Goal: Use online tool/utility: Utilize a website feature to perform a specific function

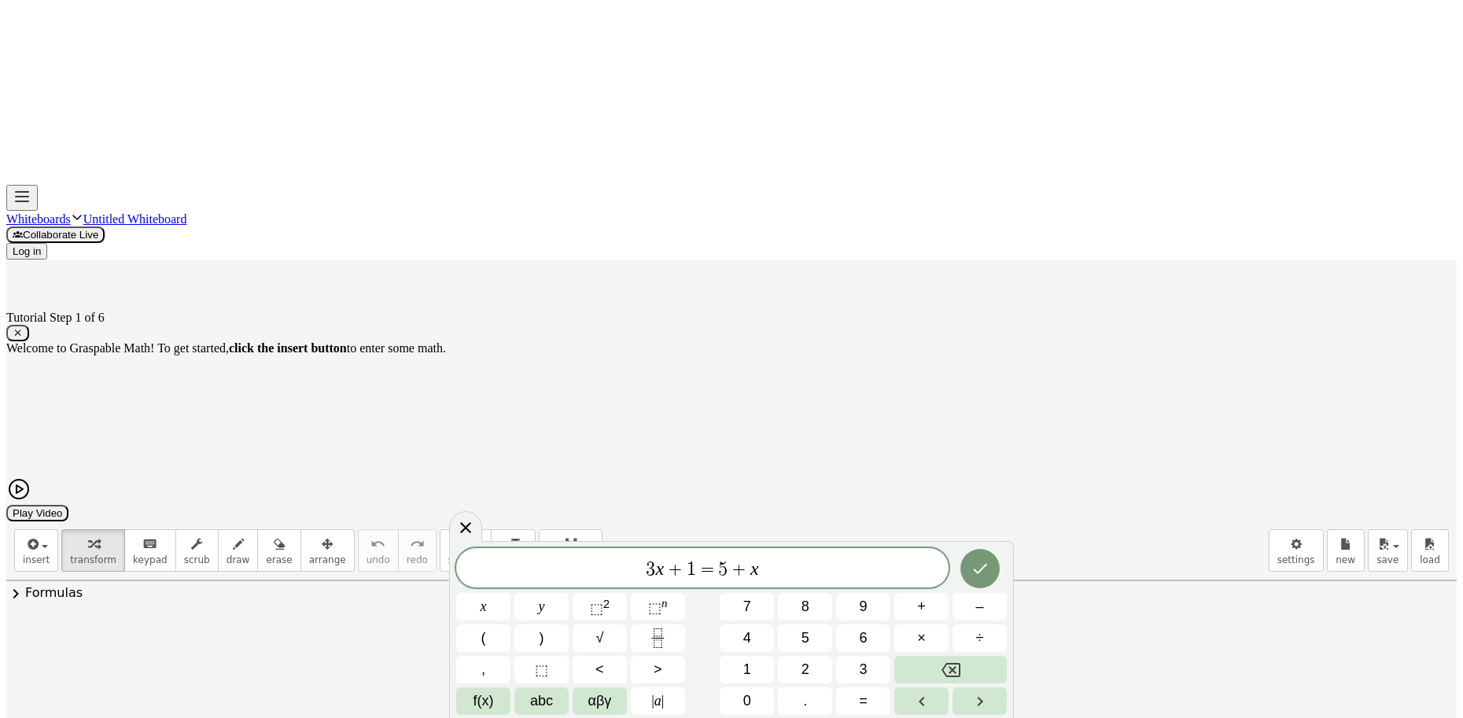
drag, startPoint x: 780, startPoint y: 355, endPoint x: 707, endPoint y: 338, distance: 75.0
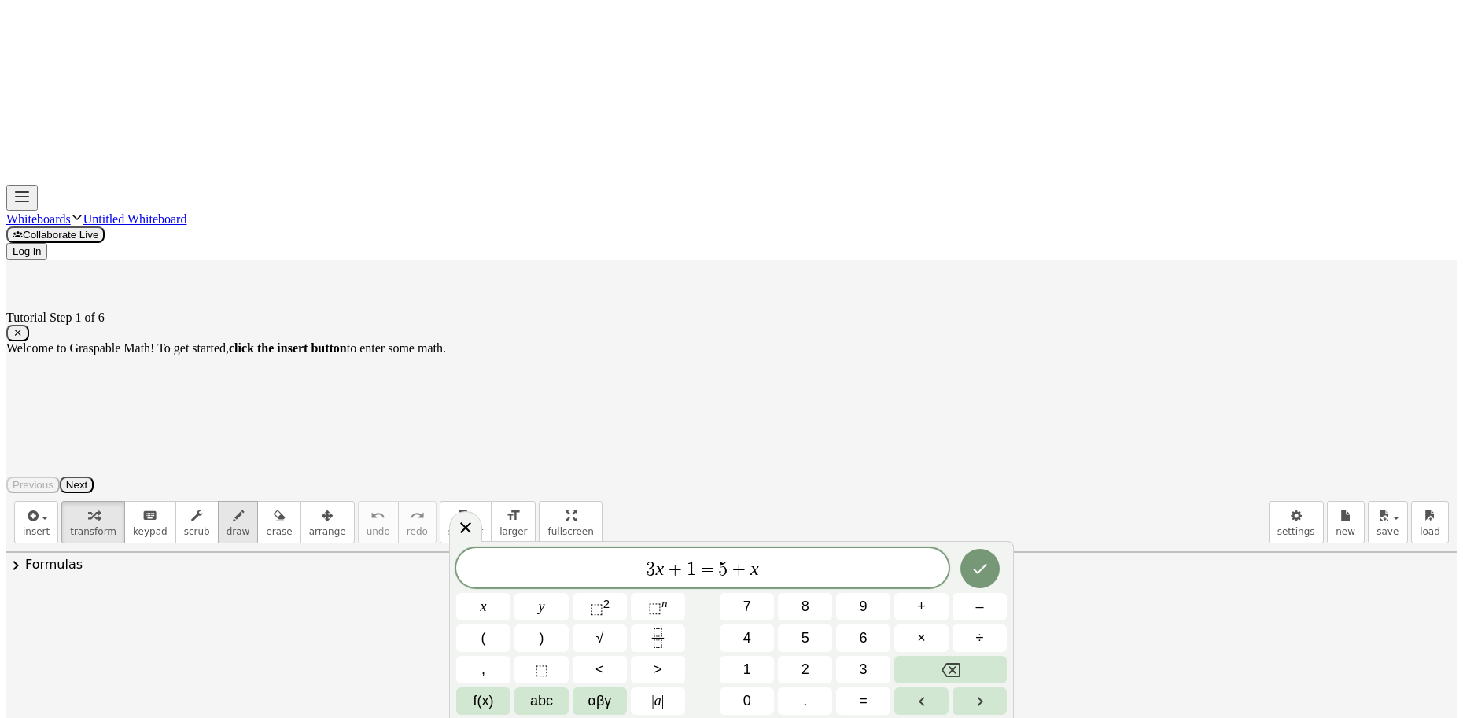
click at [227, 526] on span "draw" at bounding box center [239, 531] width 24 height 11
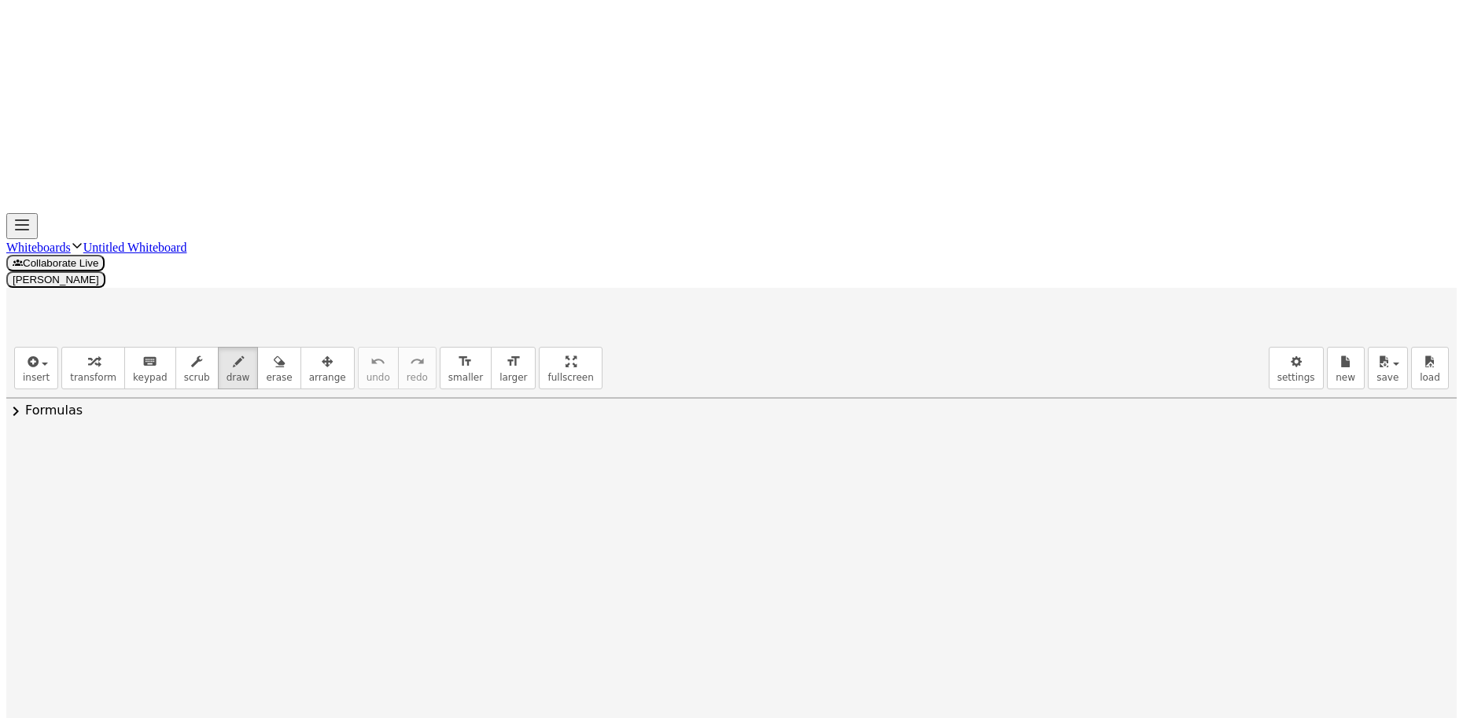
drag, startPoint x: 423, startPoint y: 325, endPoint x: 440, endPoint y: 341, distance: 23.4
drag, startPoint x: 389, startPoint y: 303, endPoint x: 383, endPoint y: 333, distance: 30.6
drag, startPoint x: 390, startPoint y: 333, endPoint x: 397, endPoint y: 308, distance: 25.9
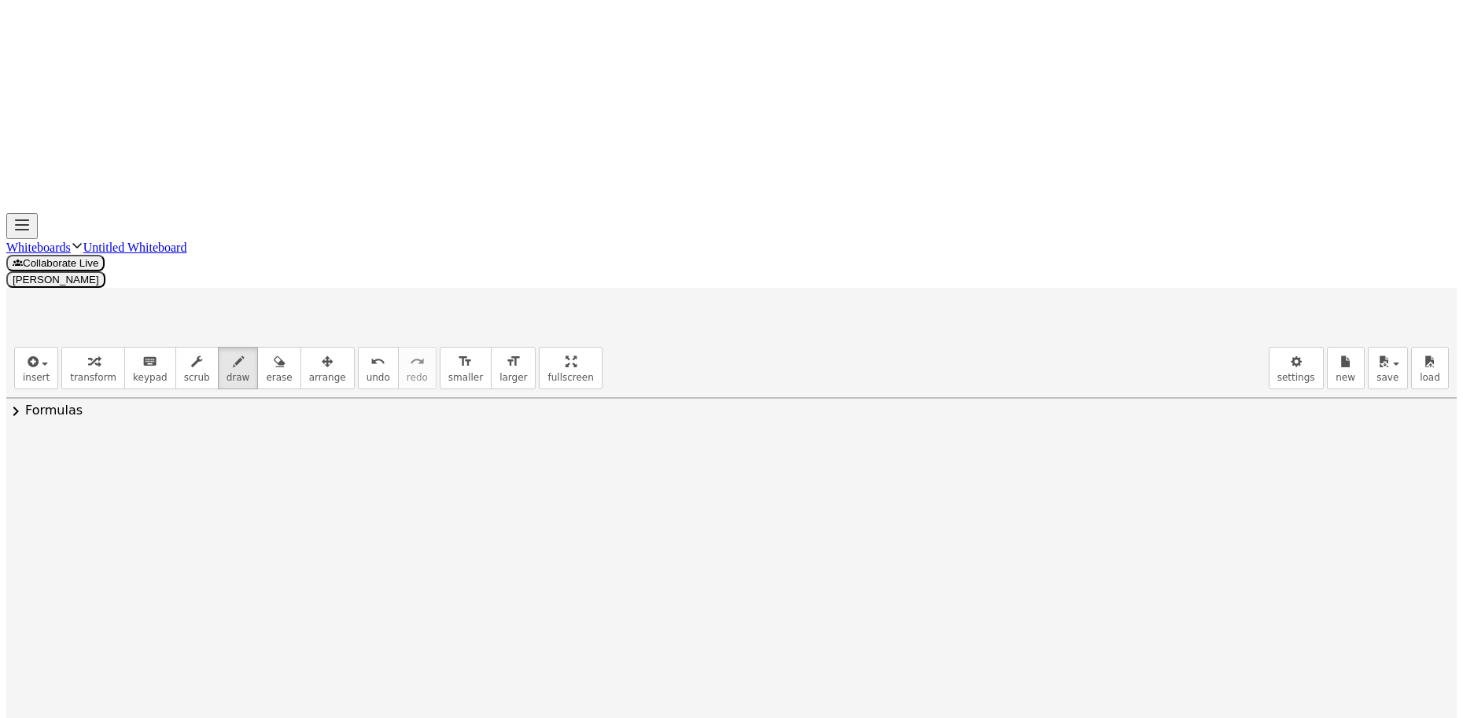
click at [358, 347] on button "undo undo" at bounding box center [378, 368] width 41 height 42
drag, startPoint x: 419, startPoint y: 301, endPoint x: 325, endPoint y: 327, distance: 97.2
drag, startPoint x: 387, startPoint y: 325, endPoint x: 392, endPoint y: 313, distance: 12.7
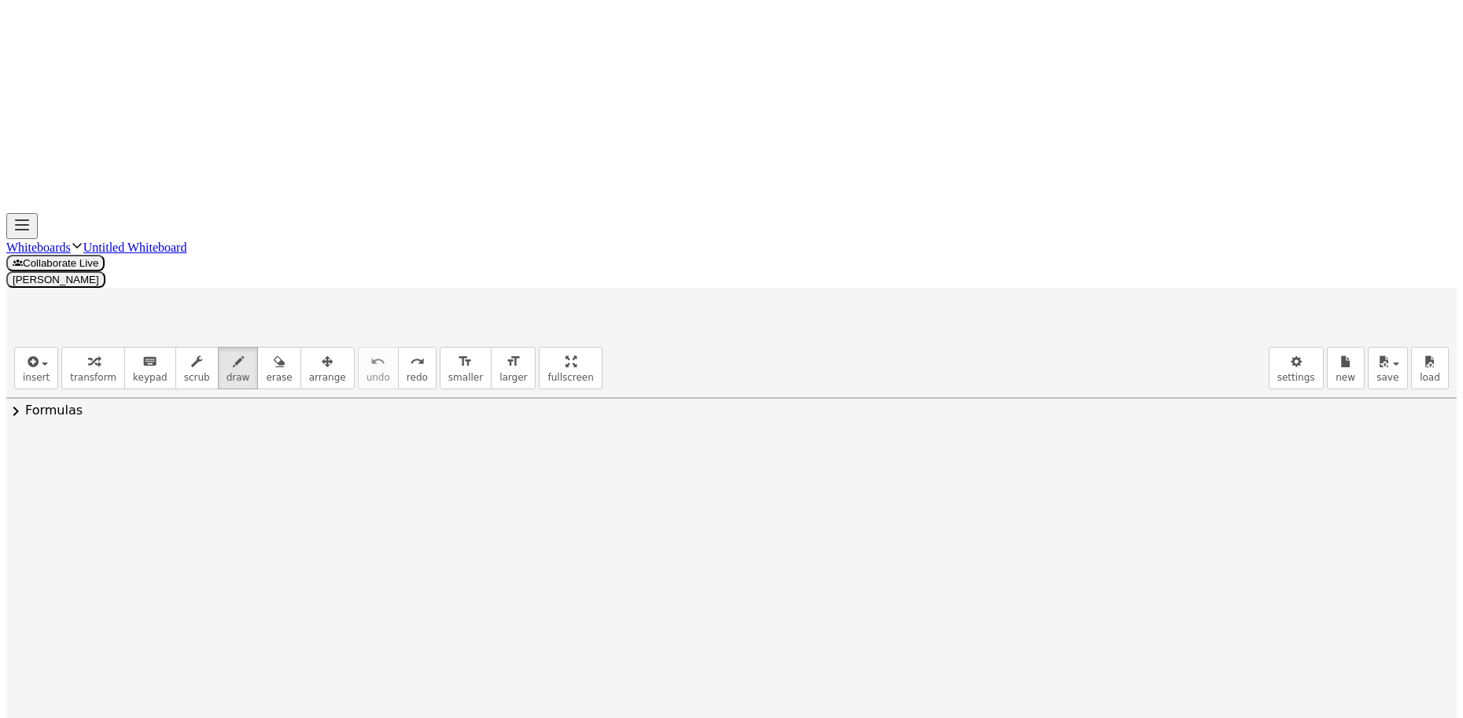
drag, startPoint x: 479, startPoint y: 375, endPoint x: 622, endPoint y: 384, distance: 143.4
click at [367, 372] on span "undo" at bounding box center [379, 377] width 24 height 11
drag, startPoint x: 483, startPoint y: 371, endPoint x: 554, endPoint y: 358, distance: 72.1
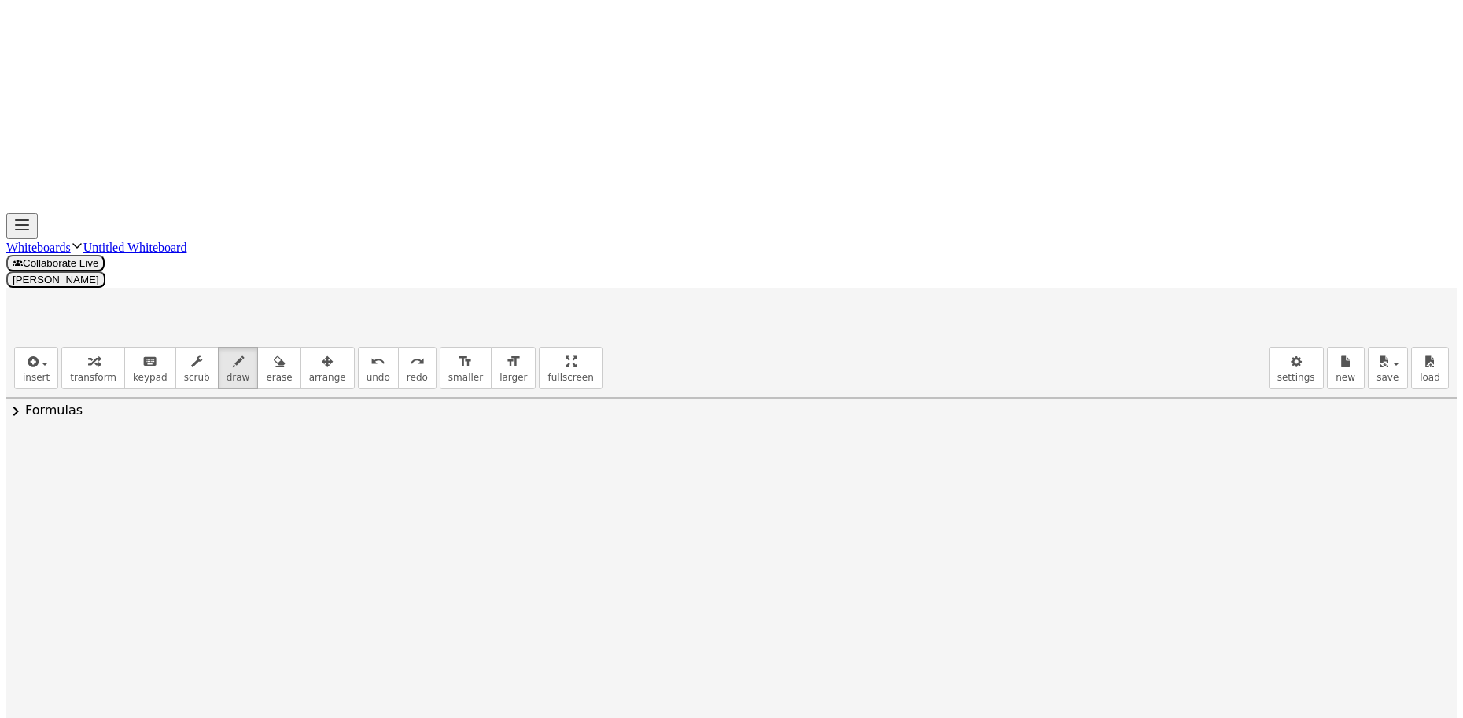
drag, startPoint x: 347, startPoint y: 85, endPoint x: 372, endPoint y: 127, distance: 49.4
click at [367, 372] on span "undo" at bounding box center [379, 377] width 24 height 11
drag, startPoint x: 483, startPoint y: 369, endPoint x: 695, endPoint y: 415, distance: 216.7
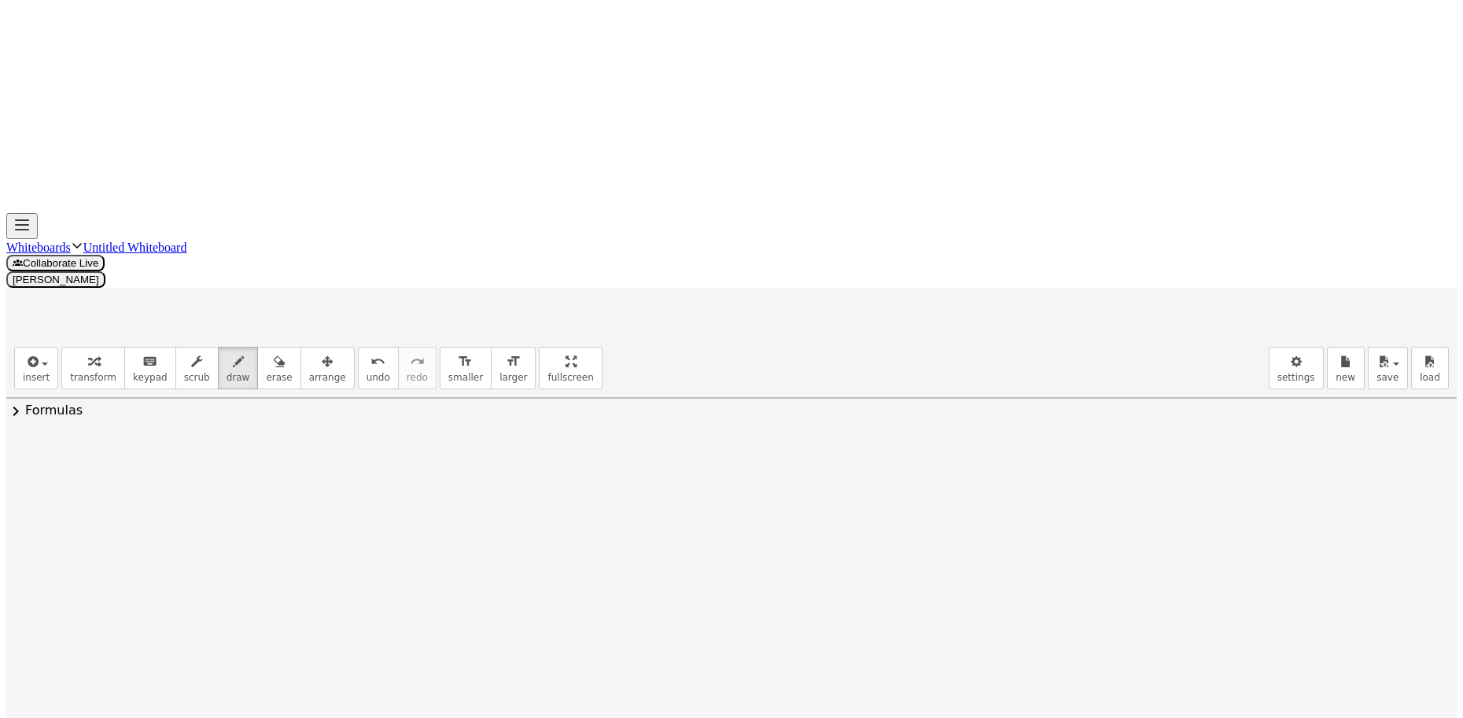
drag, startPoint x: 664, startPoint y: 393, endPoint x: 903, endPoint y: 426, distance: 241.4
drag, startPoint x: 840, startPoint y: 363, endPoint x: 1129, endPoint y: 417, distance: 293.8
drag, startPoint x: 1061, startPoint y: 393, endPoint x: 1072, endPoint y: 393, distance: 11.0
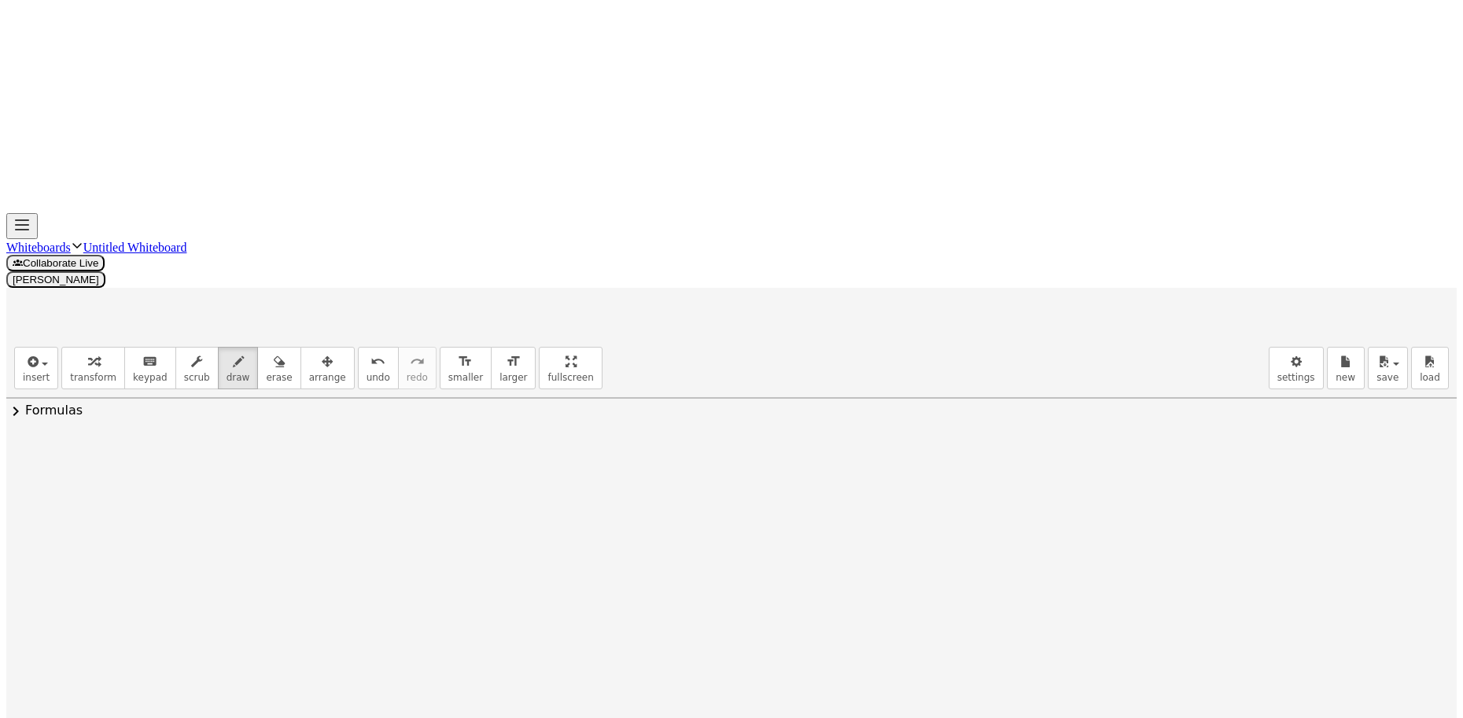
click at [367, 372] on span "undo" at bounding box center [379, 377] width 24 height 11
